Goal: Book appointment/travel/reservation

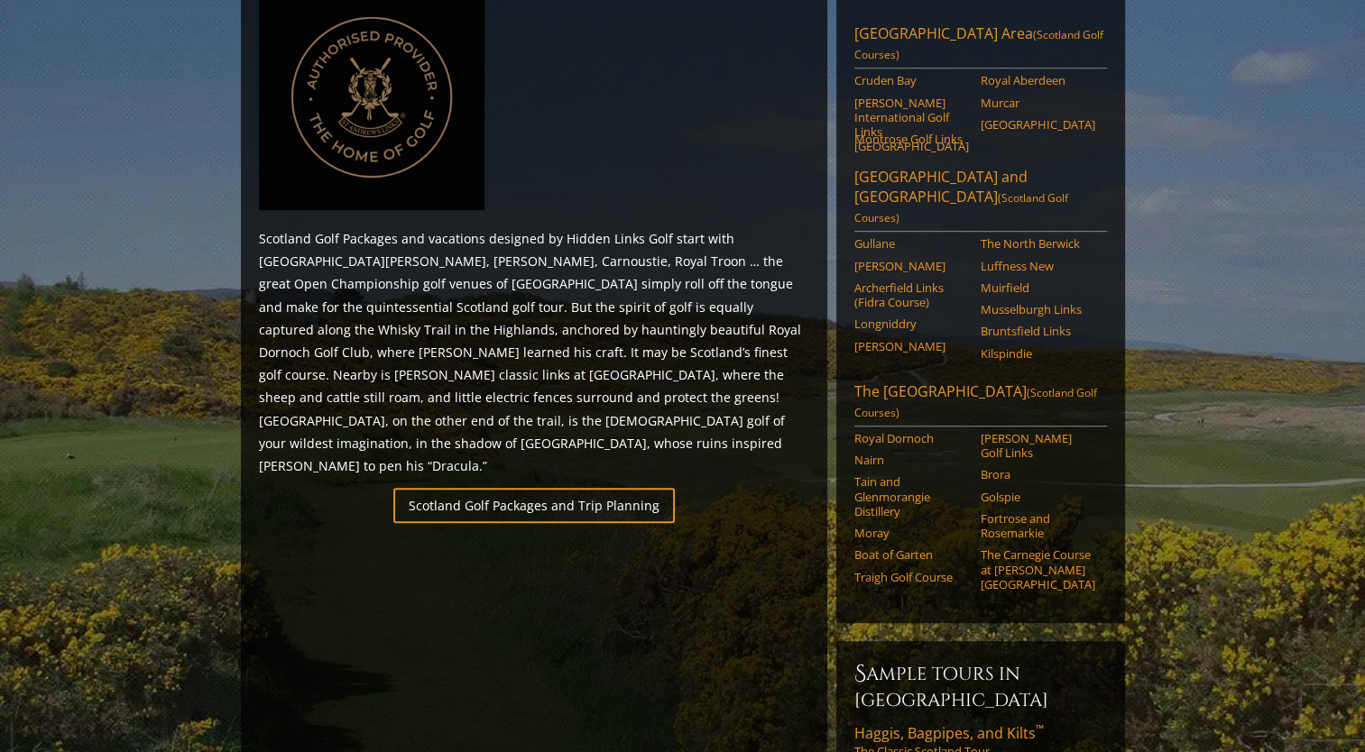
scroll to position [872, 0]
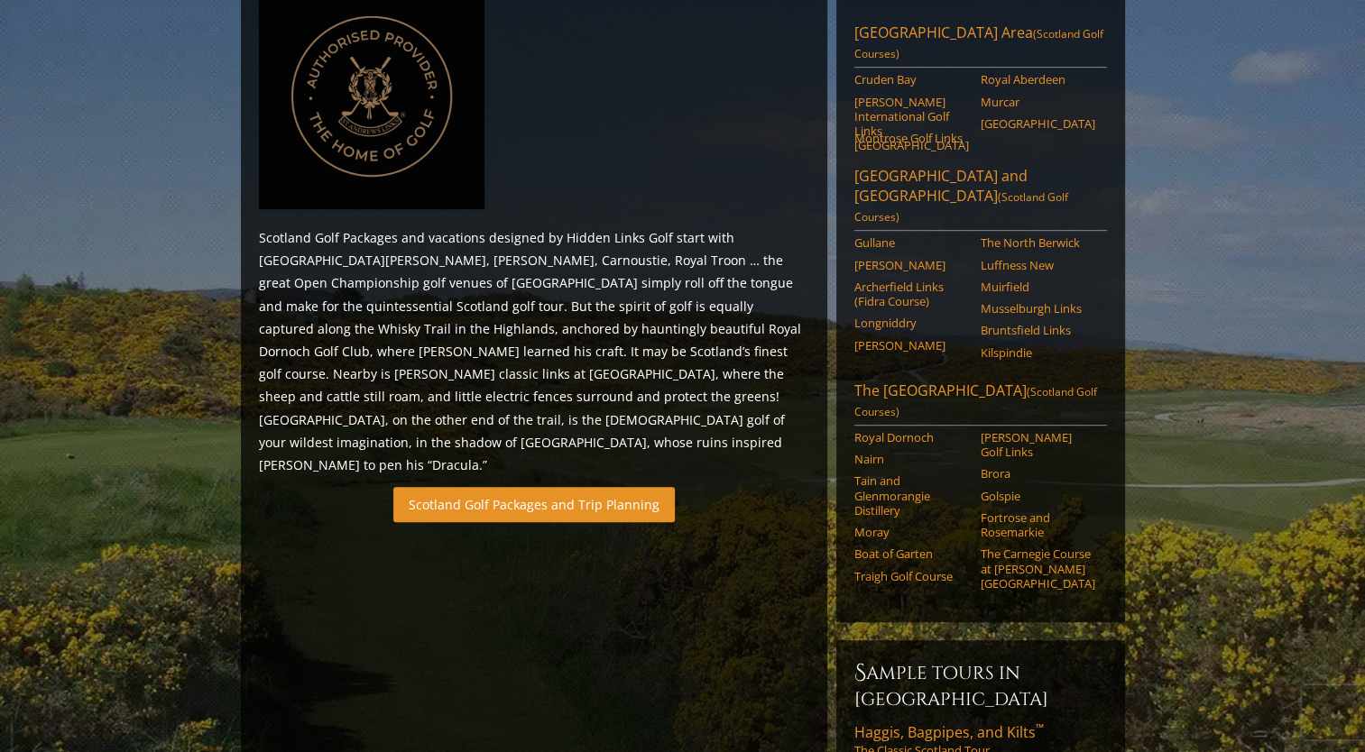
click at [582, 487] on link "Scotland Golf Packages and Trip Planning" at bounding box center [533, 504] width 281 height 35
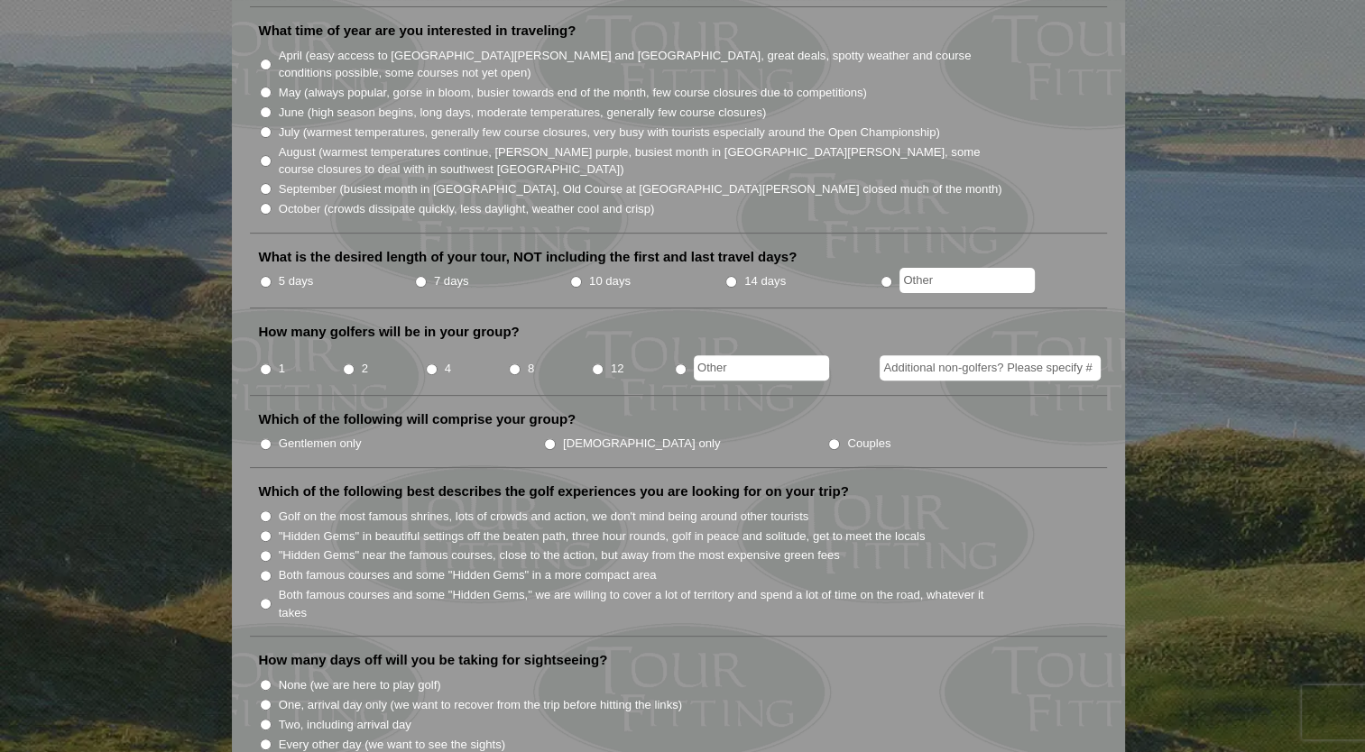
scroll to position [527, 0]
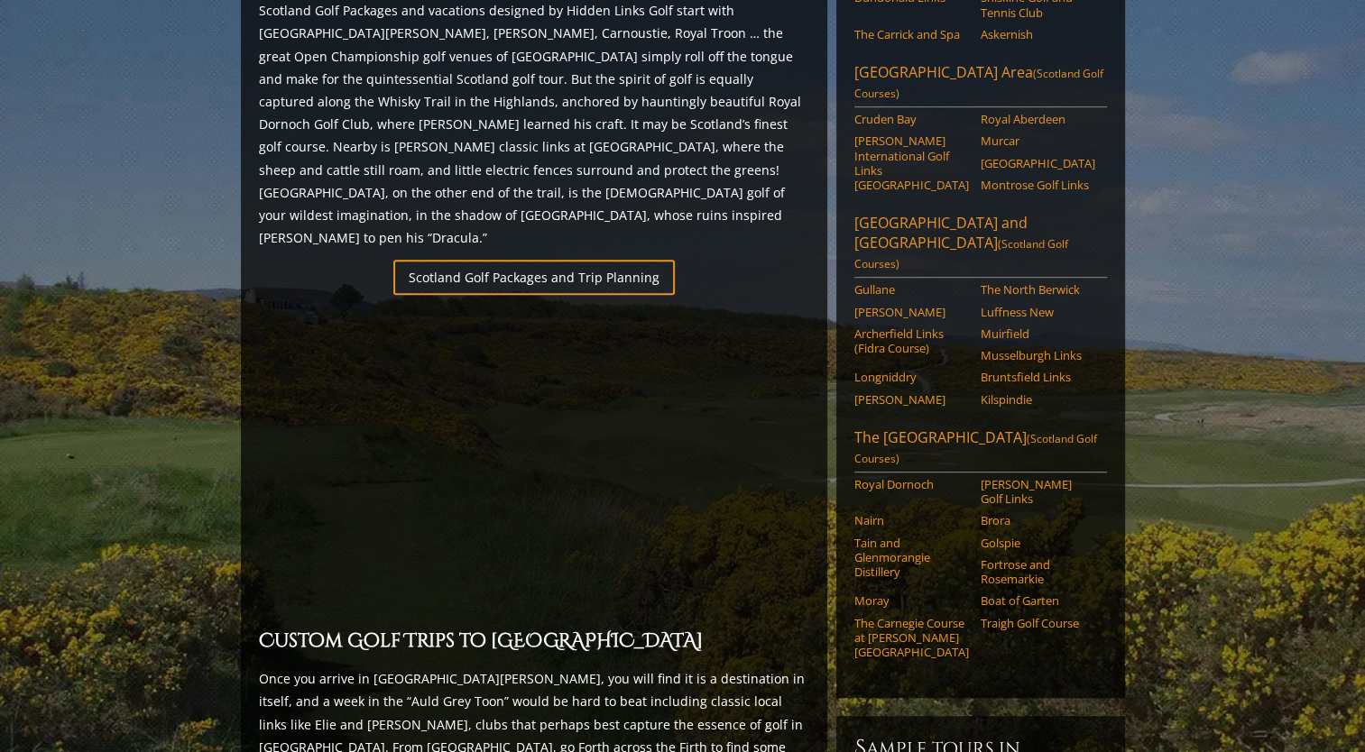
scroll to position [884, 0]
